Goal: Information Seeking & Learning: Learn about a topic

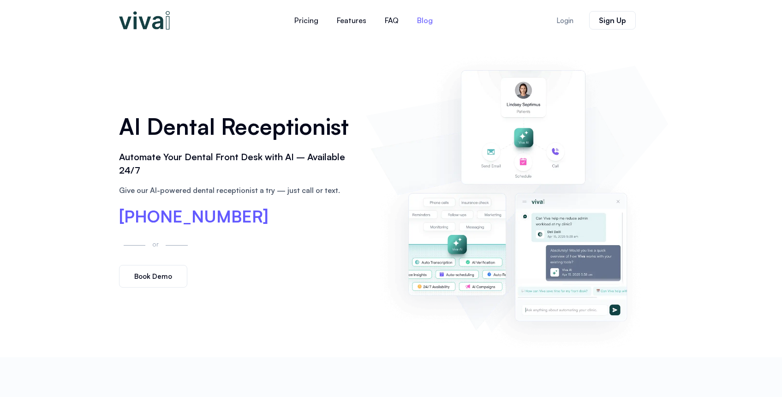
click at [421, 24] on link "Blog" at bounding box center [425, 20] width 34 height 22
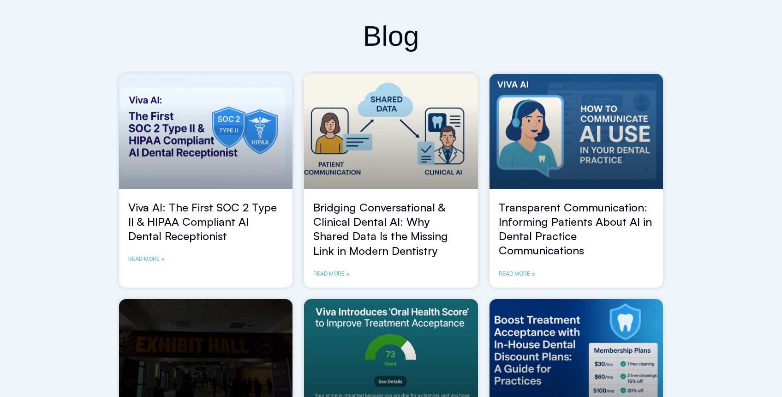
scroll to position [60, 0]
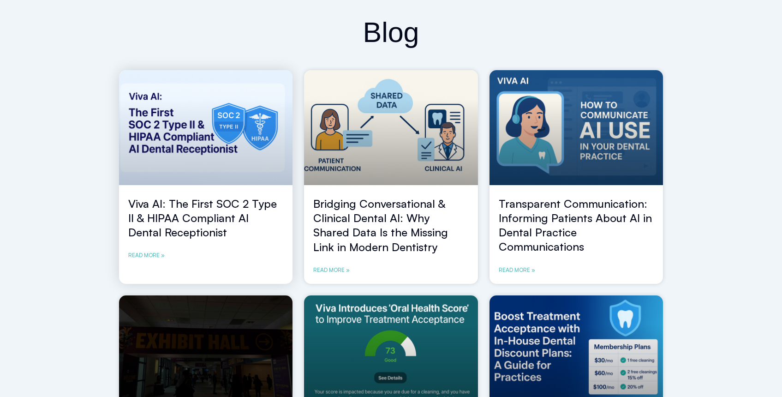
click at [212, 207] on link "Viva AI: The First SOC 2 Type II & HIPAA Compliant AI Dental Receptionist" at bounding box center [202, 217] width 148 height 42
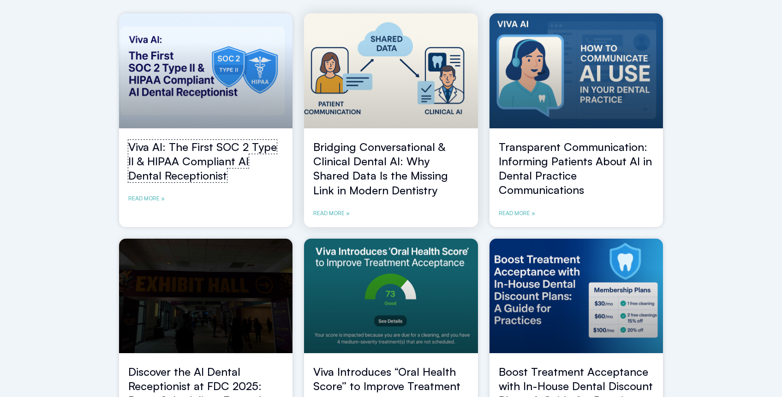
scroll to position [115, 0]
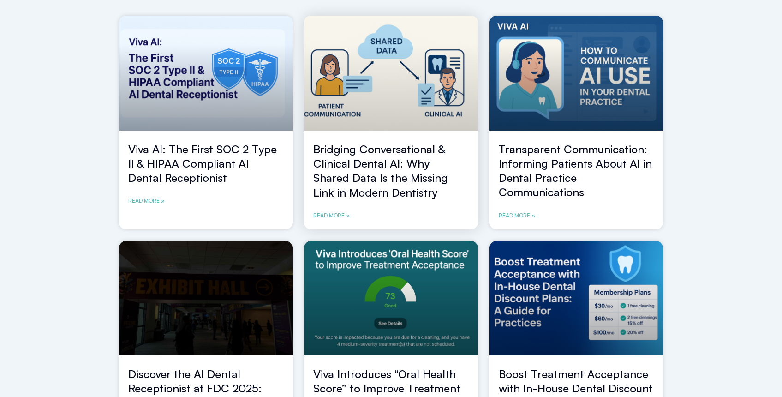
click at [385, 177] on link "Bridging Conversational & Clinical Dental AI: Why Shared Data Is the Missing Li…" at bounding box center [380, 170] width 135 height 57
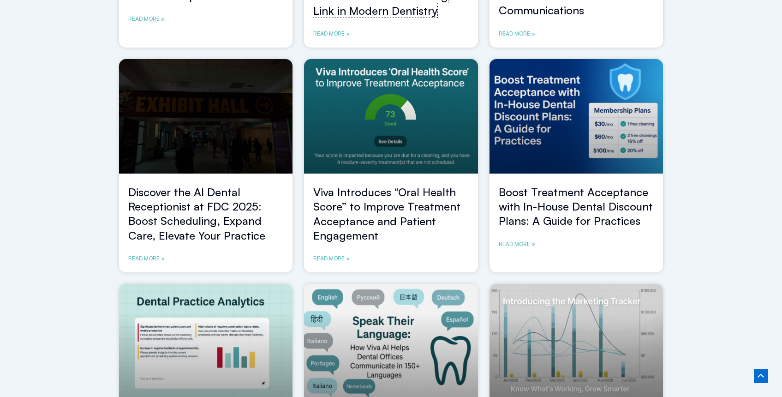
scroll to position [305, 0]
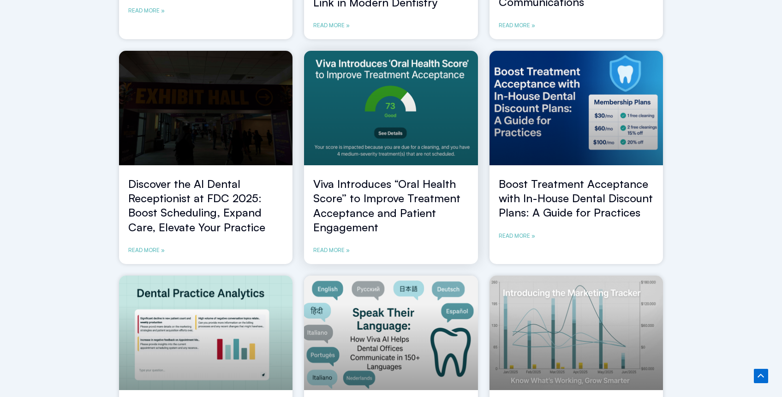
click at [408, 200] on link "Viva Introduces “Oral Health Score” to Improve Treatment Acceptance and Patient…" at bounding box center [386, 205] width 147 height 57
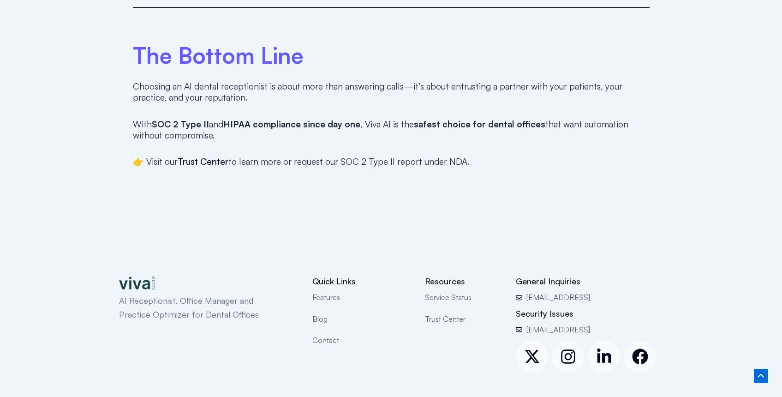
scroll to position [1403, 0]
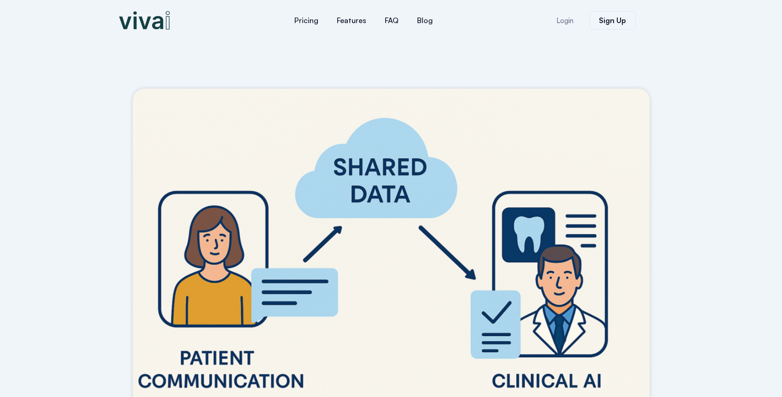
click at [696, 37] on div "Pricing Features FAQ Blog Pricing Features FAQ Blog Features Pricing FAQ Blog L…" at bounding box center [391, 20] width 782 height 41
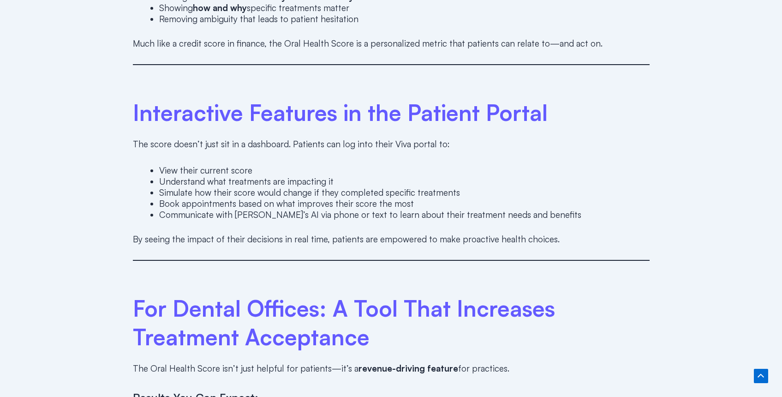
scroll to position [1007, 0]
